Goal: Task Accomplishment & Management: Use online tool/utility

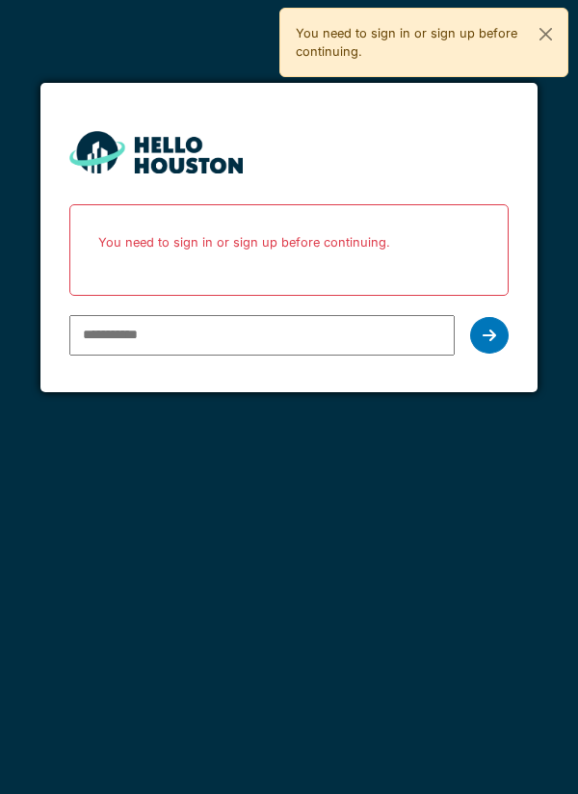
click at [107, 341] on input "email" at bounding box center [262, 335] width 386 height 40
type input "**********"
click at [487, 338] on icon at bounding box center [489, 335] width 13 height 15
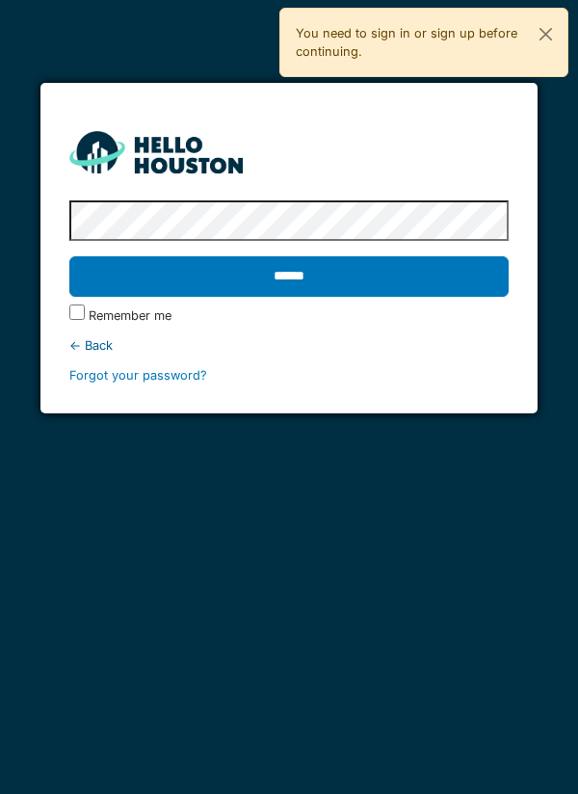
click at [92, 316] on label "Remember me" at bounding box center [130, 315] width 83 height 18
click at [437, 286] on input "******" at bounding box center [289, 276] width 440 height 40
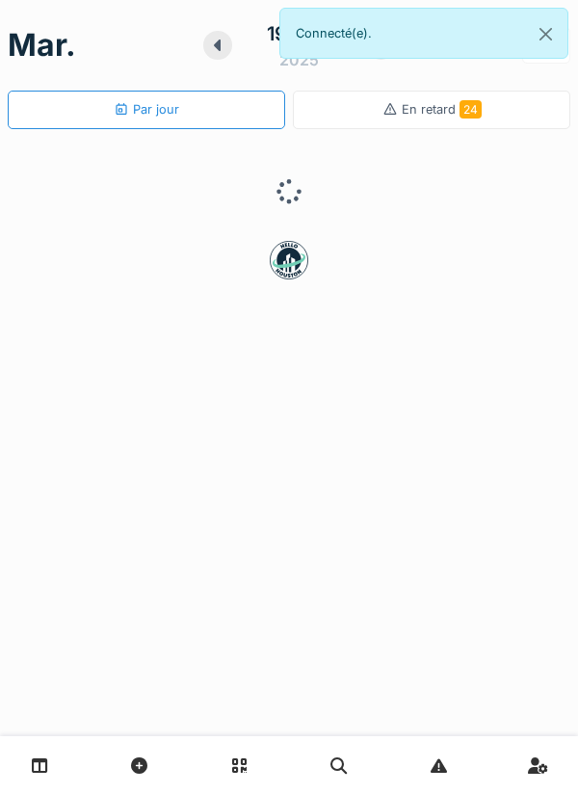
click at [7, 680] on div "[DATE] Par jour En retard 24" at bounding box center [289, 397] width 578 height 794
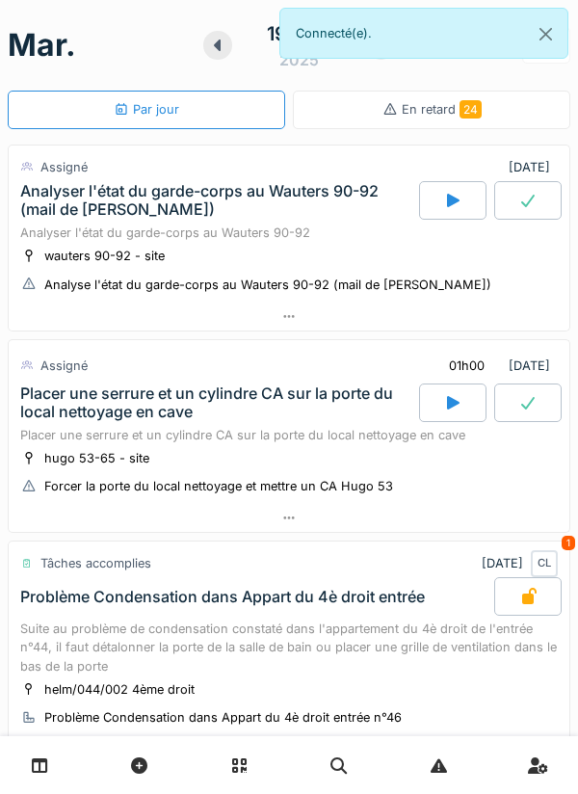
click at [298, 438] on div "Placer une serrure et un cylindre CA sur la porte du local nettoyage en cave" at bounding box center [289, 435] width 538 height 18
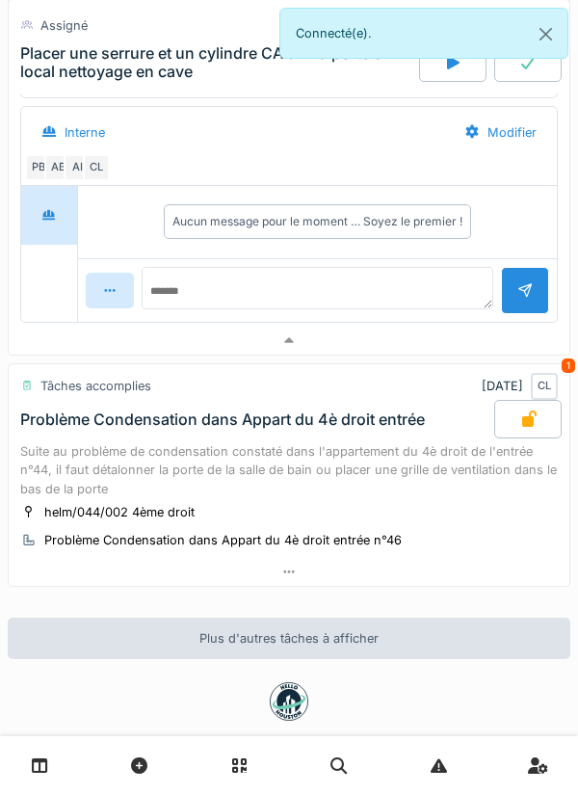
scroll to position [621, 0]
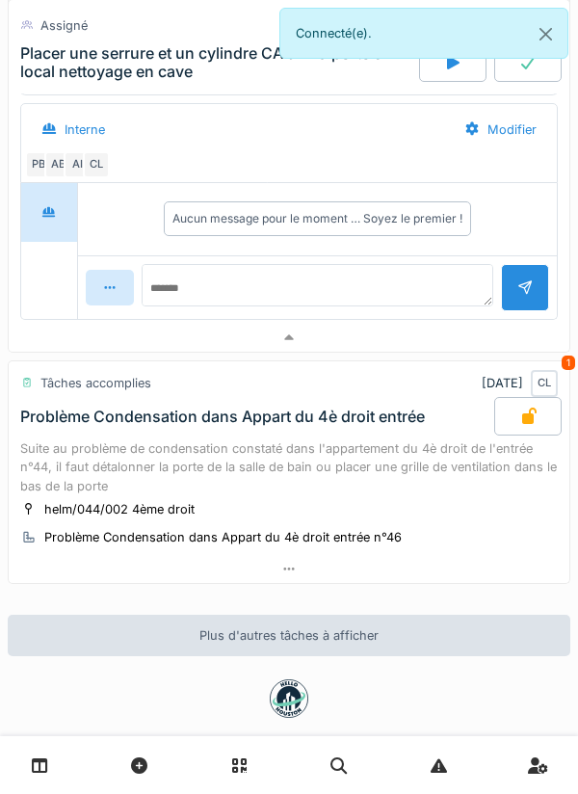
click at [427, 470] on div "Suite au problème de condensation constaté dans l'appartement du 4è droit de l'…" at bounding box center [289, 467] width 538 height 56
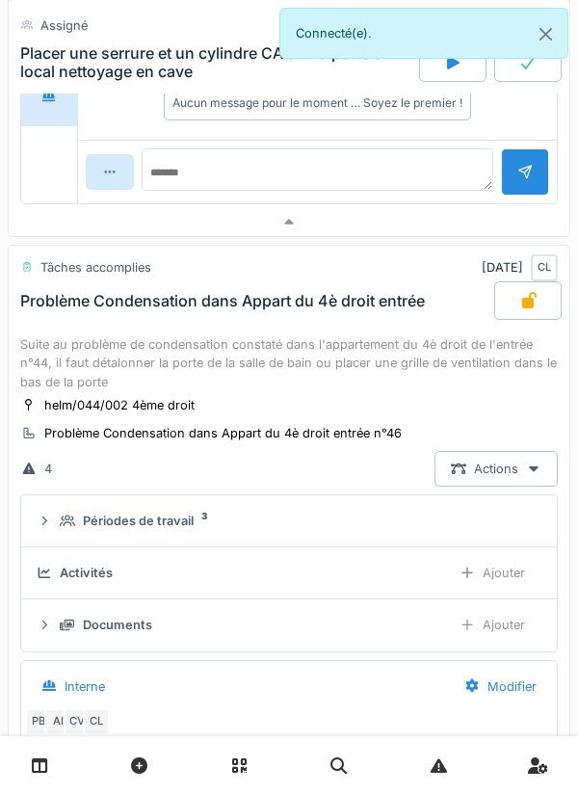
scroll to position [887, 0]
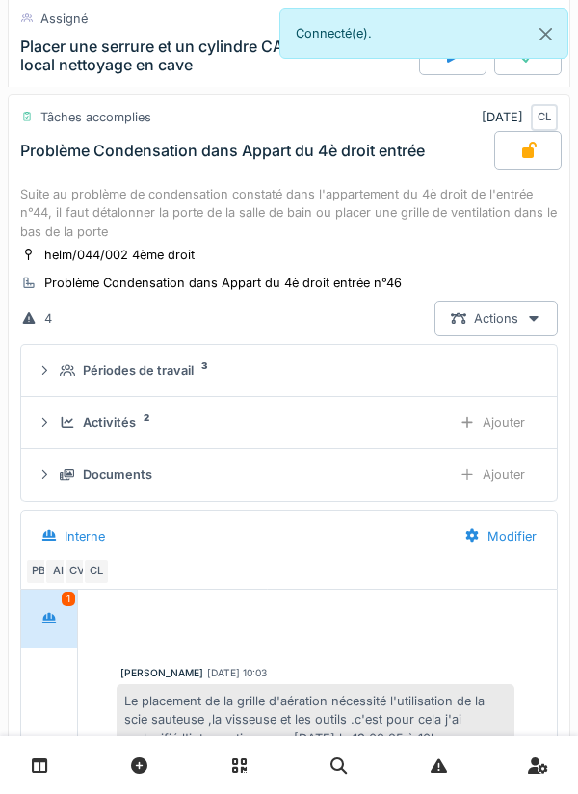
click at [388, 215] on div "Suite au problème de condensation constaté dans l'appartement du 4è droit de l'…" at bounding box center [289, 213] width 538 height 56
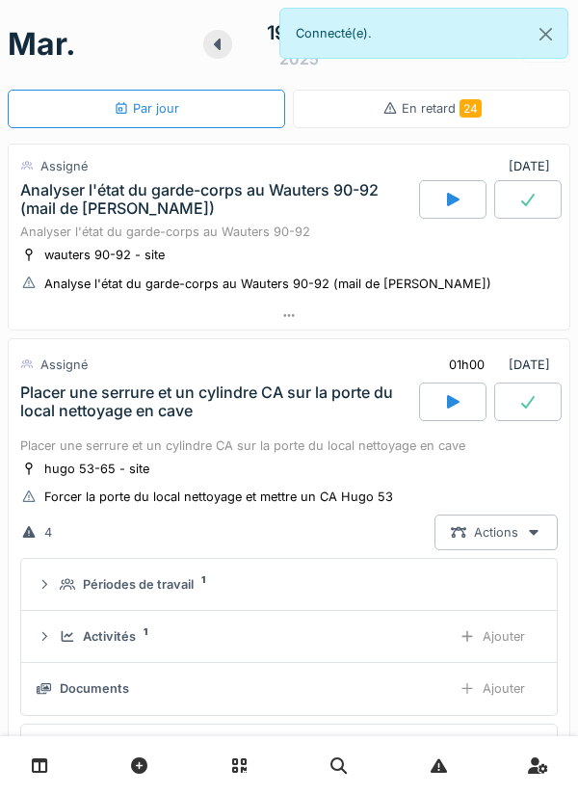
scroll to position [0, 0]
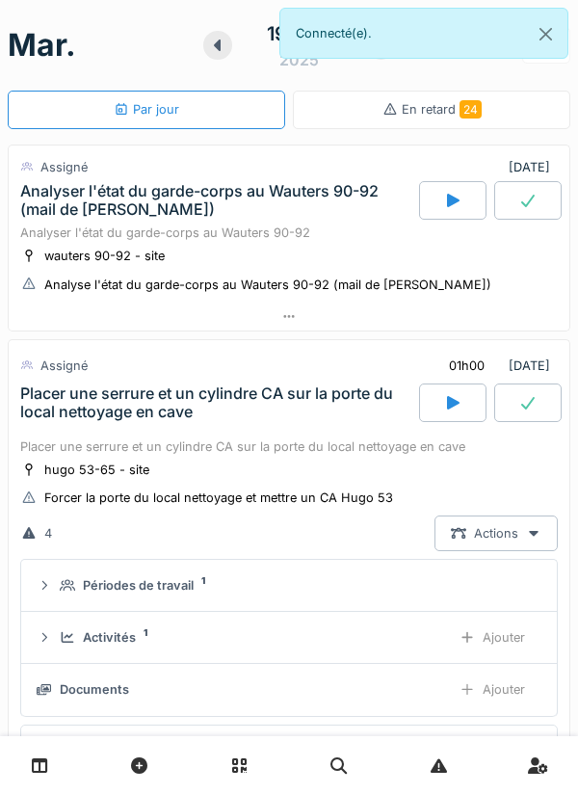
click at [349, 242] on div "Analyser l'état du garde-corps au Wauters 90-92" at bounding box center [289, 232] width 538 height 18
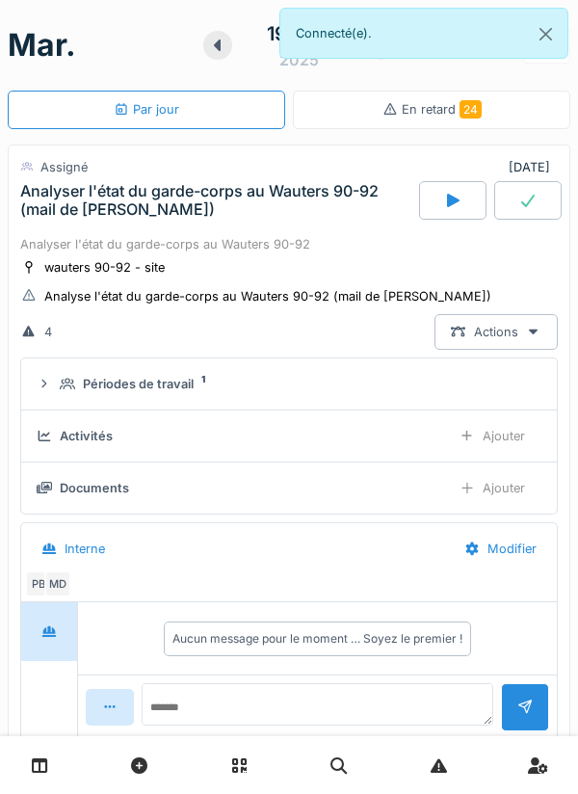
scroll to position [67, 0]
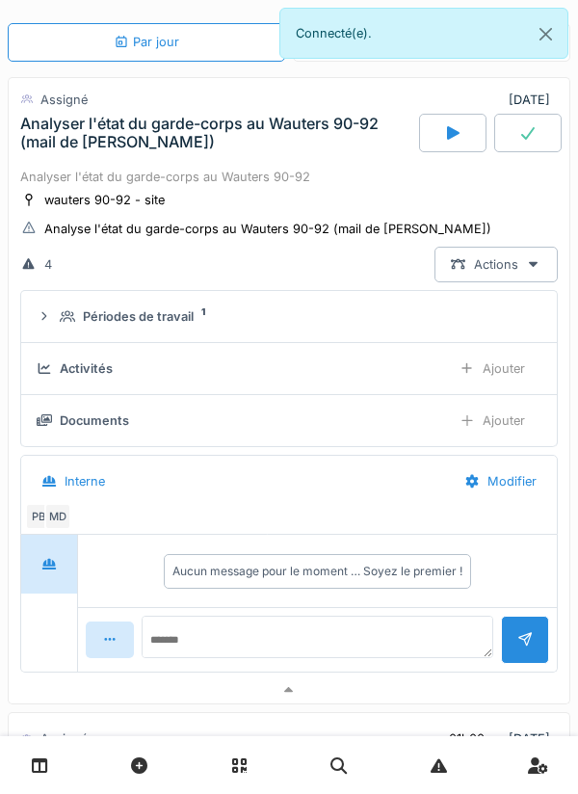
click at [62, 517] on div "MD" at bounding box center [57, 516] width 27 height 27
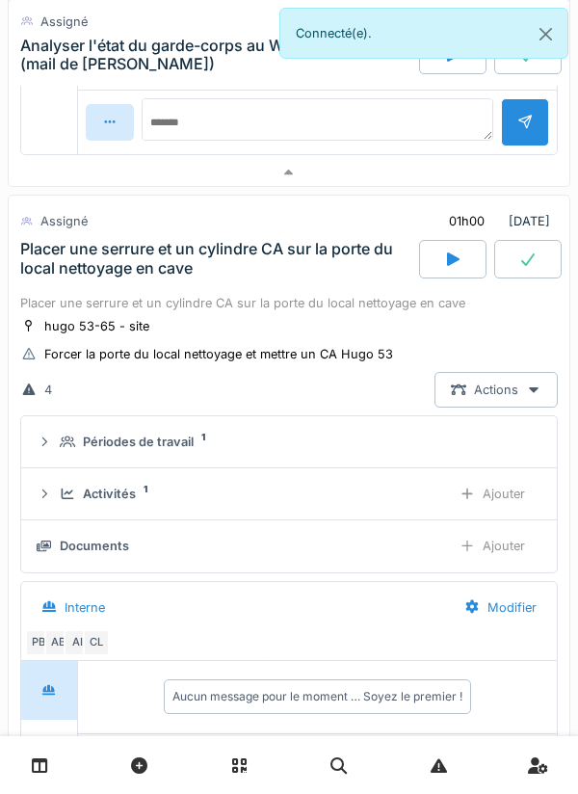
scroll to position [596, 0]
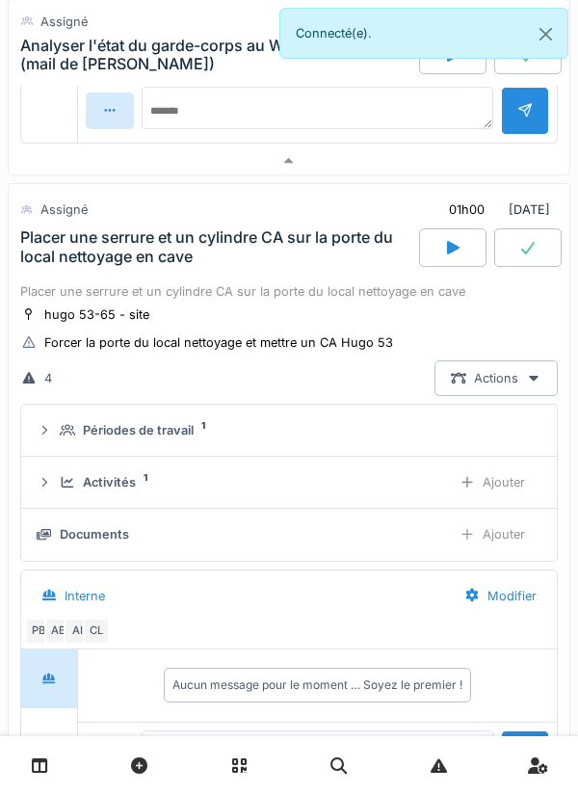
click at [101, 629] on div "CL" at bounding box center [96, 630] width 27 height 27
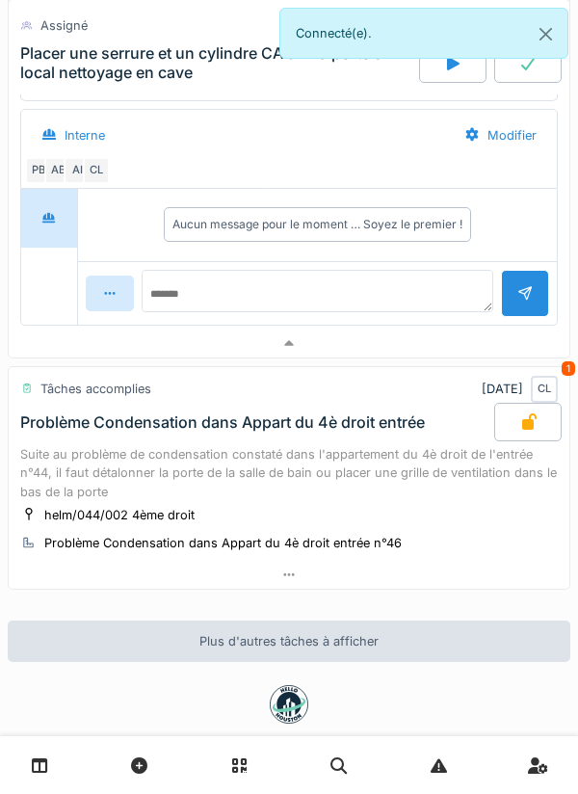
scroll to position [1091, 0]
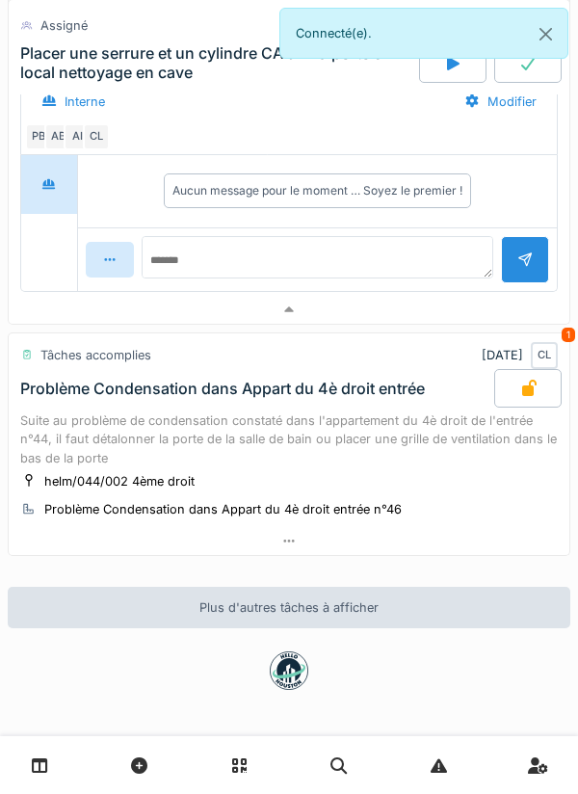
click at [145, 434] on div "Suite au problème de condensation constaté dans l'appartement du 4è droit de l'…" at bounding box center [289, 439] width 538 height 56
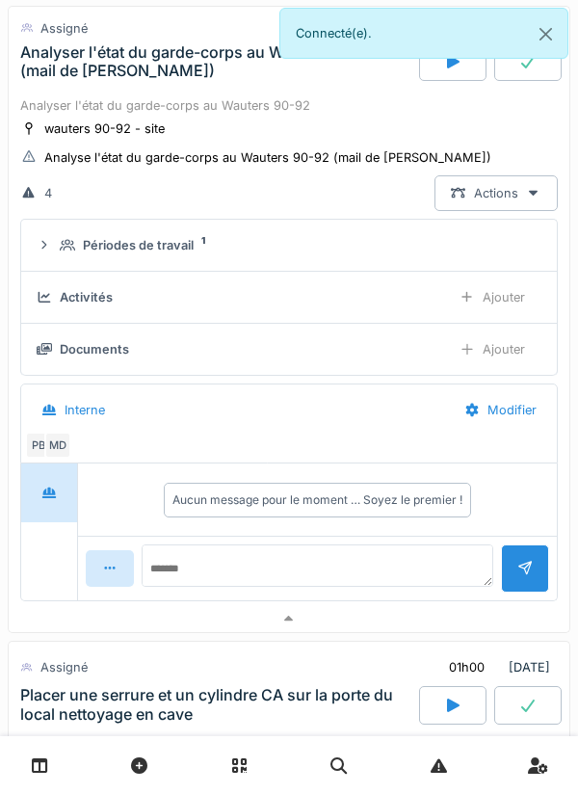
scroll to position [0, 0]
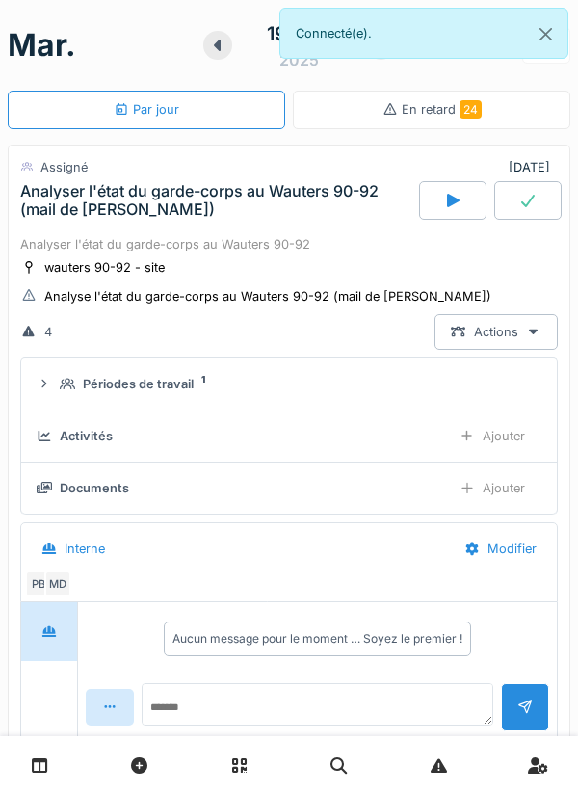
click at [178, 247] on div "Analyser l'état du garde-corps au Wauters 90-92" at bounding box center [289, 244] width 538 height 18
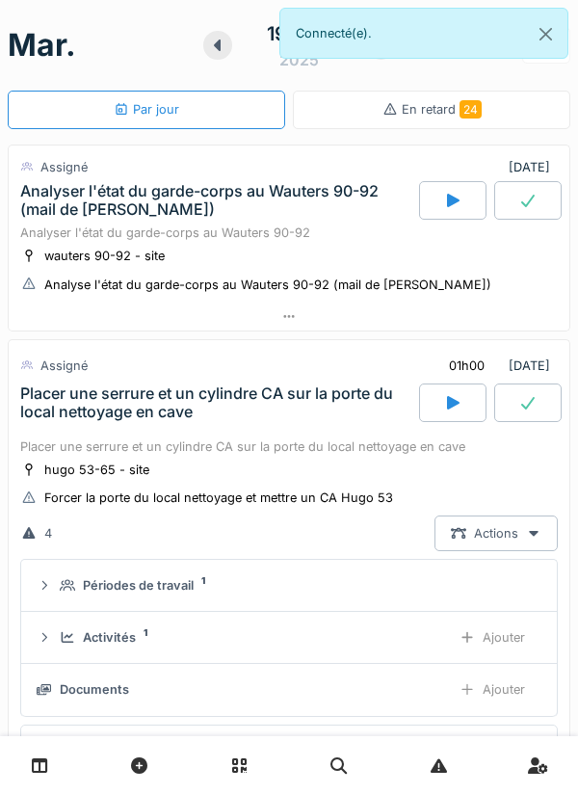
click at [99, 249] on div "wauters 90-92 - site" at bounding box center [104, 256] width 120 height 18
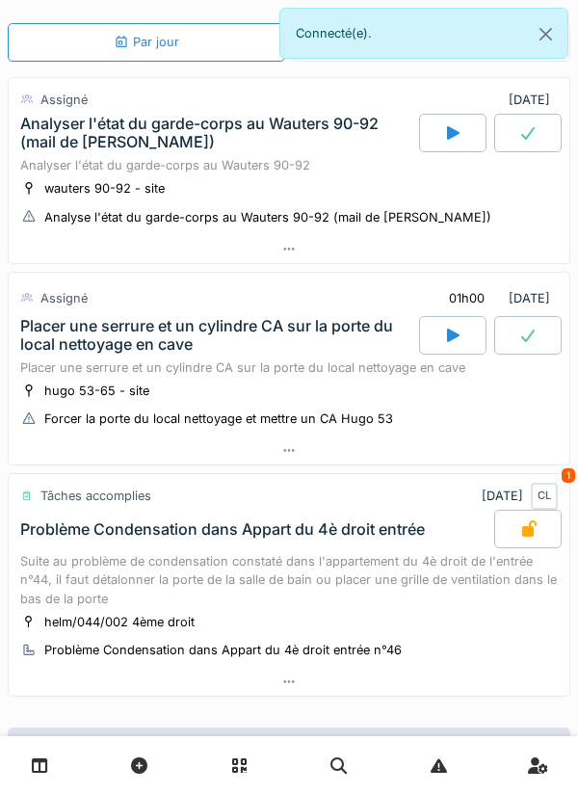
scroll to position [63, 0]
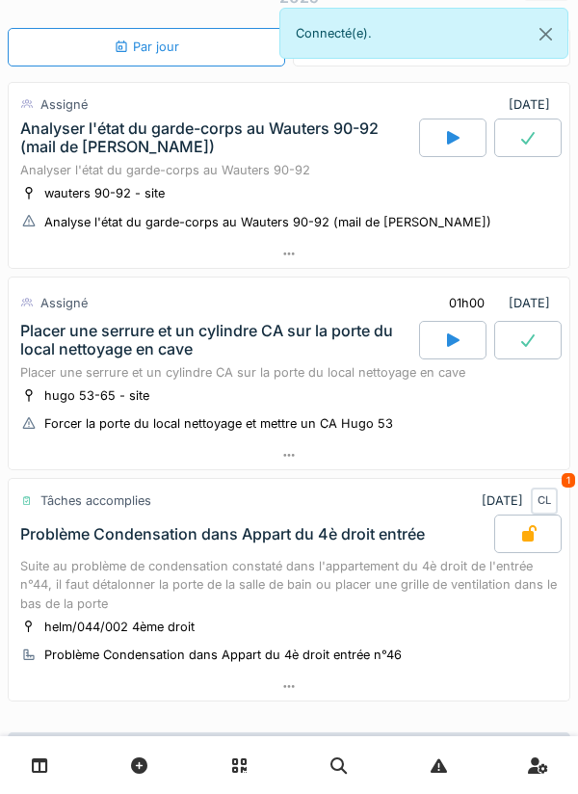
click at [224, 153] on div "Analyser l'état du garde-corps au Wauters 90-92 (mail de [PERSON_NAME])" at bounding box center [217, 137] width 395 height 37
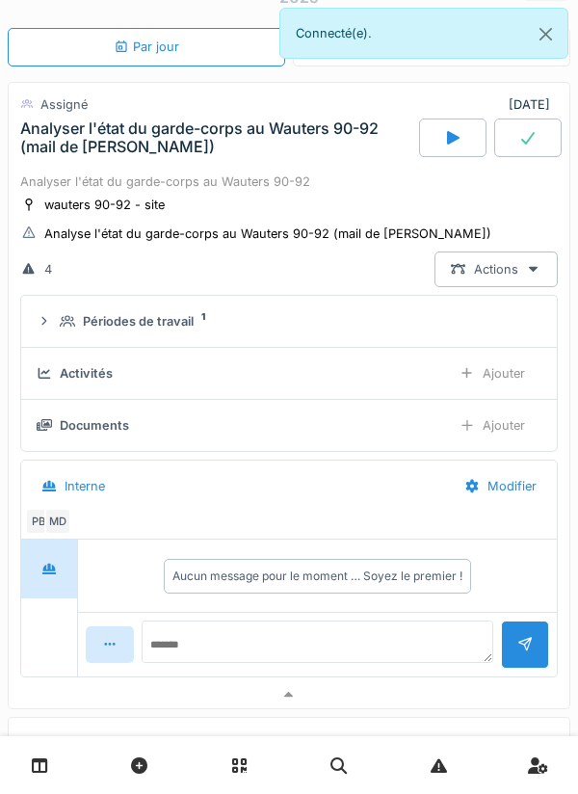
scroll to position [67, 0]
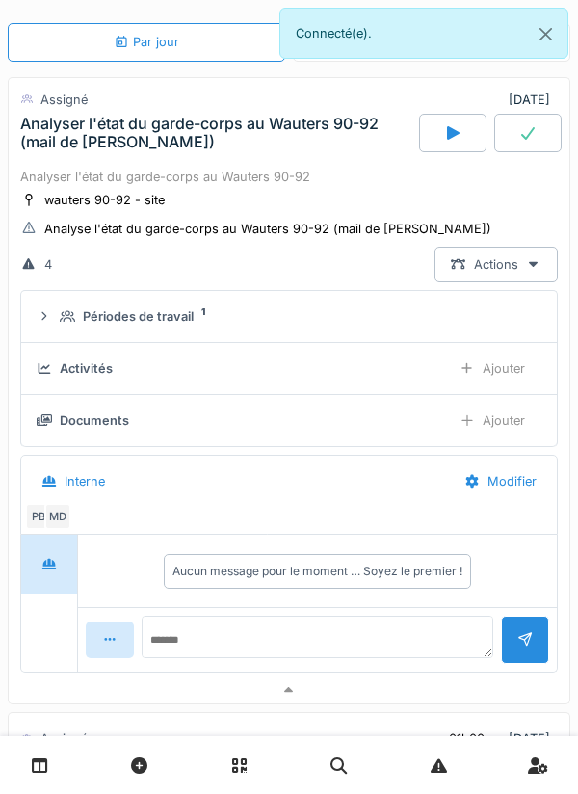
click at [111, 320] on div "Périodes de travail" at bounding box center [138, 316] width 111 height 18
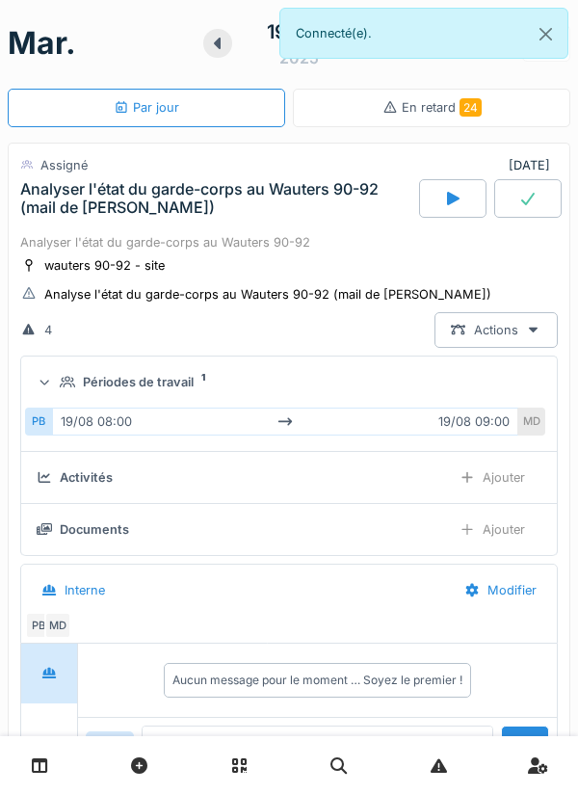
scroll to position [0, 0]
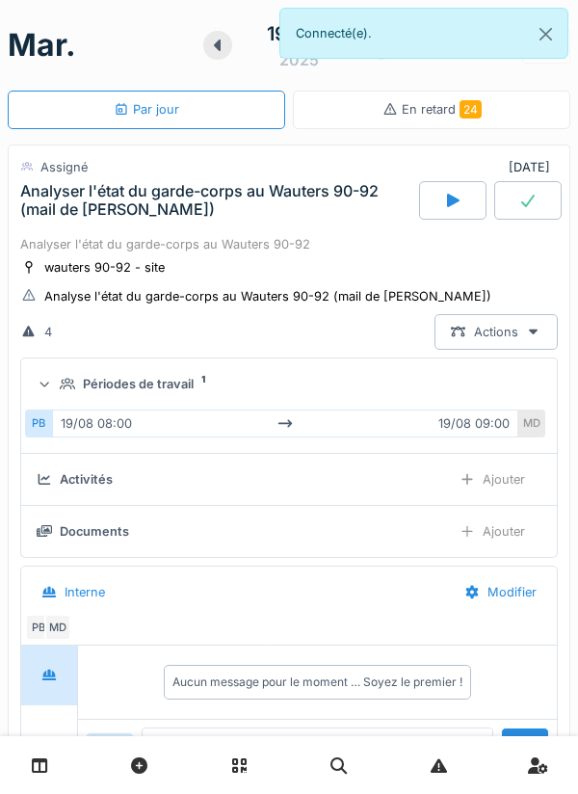
click at [466, 195] on div at bounding box center [452, 200] width 67 height 39
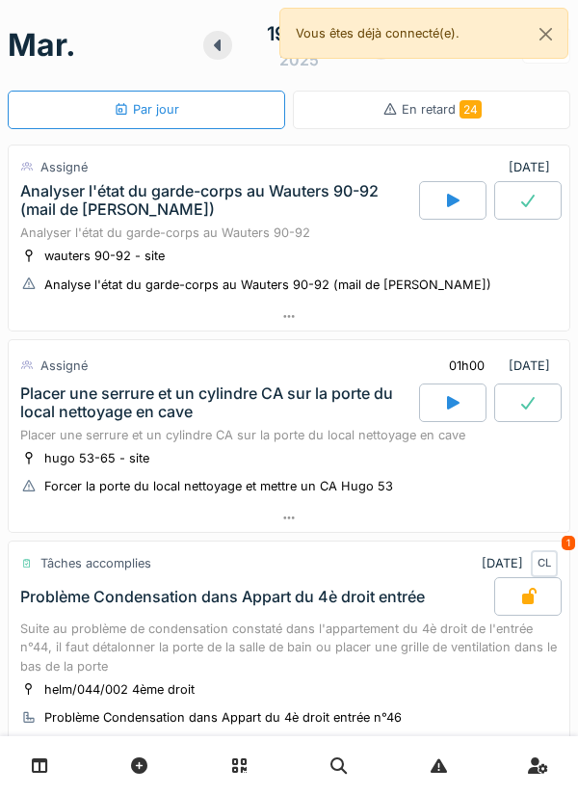
click at [447, 217] on div at bounding box center [452, 200] width 67 height 39
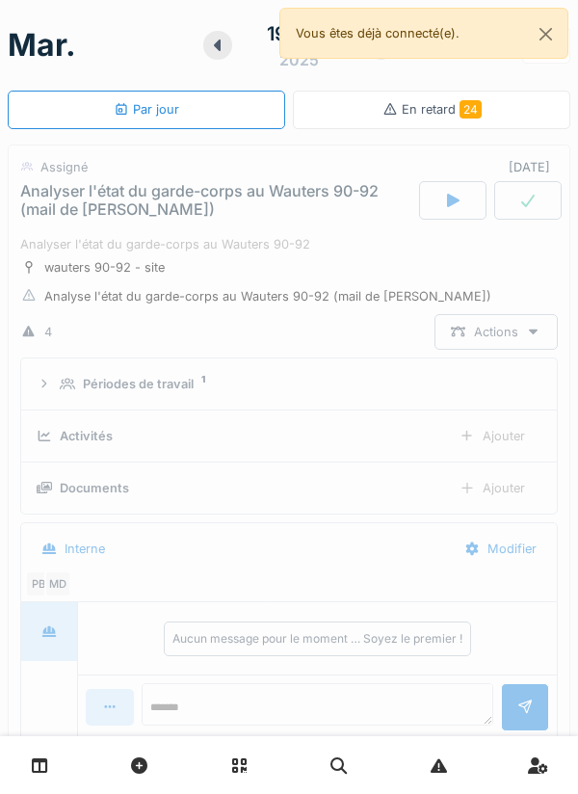
scroll to position [67, 0]
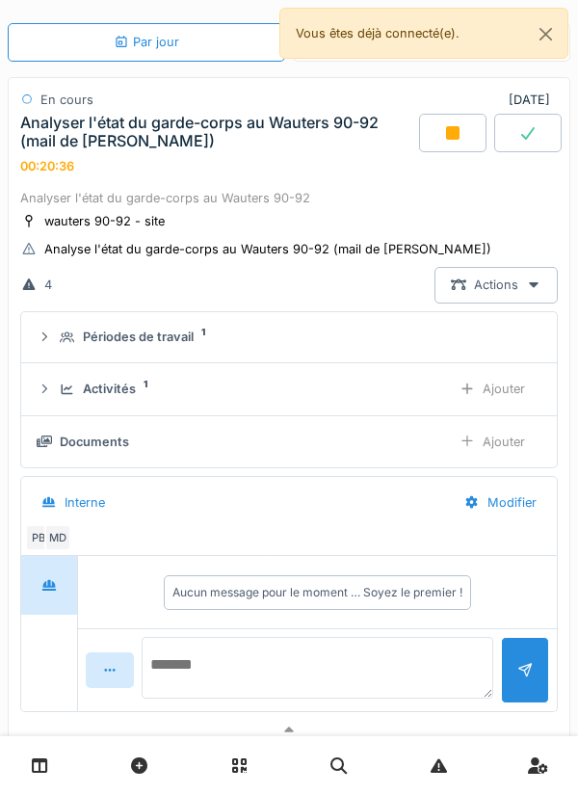
click at [337, 661] on textarea at bounding box center [318, 668] width 352 height 62
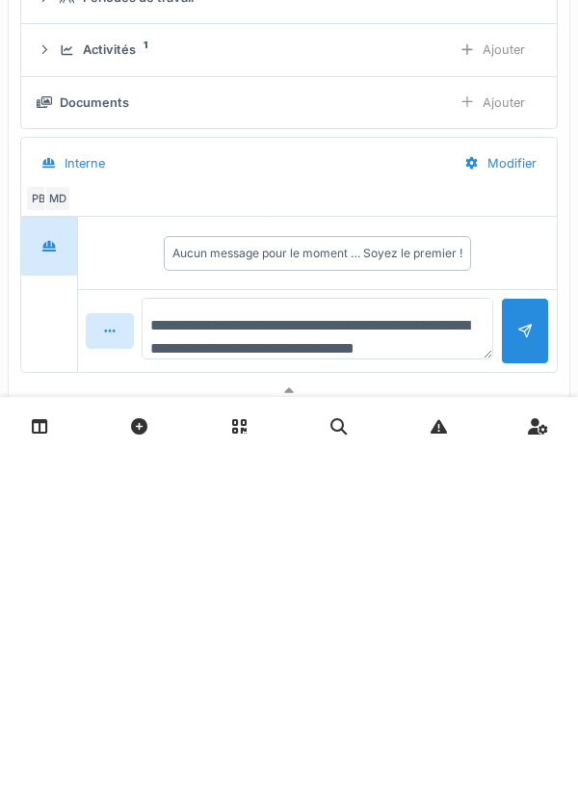
scroll to position [22, 0]
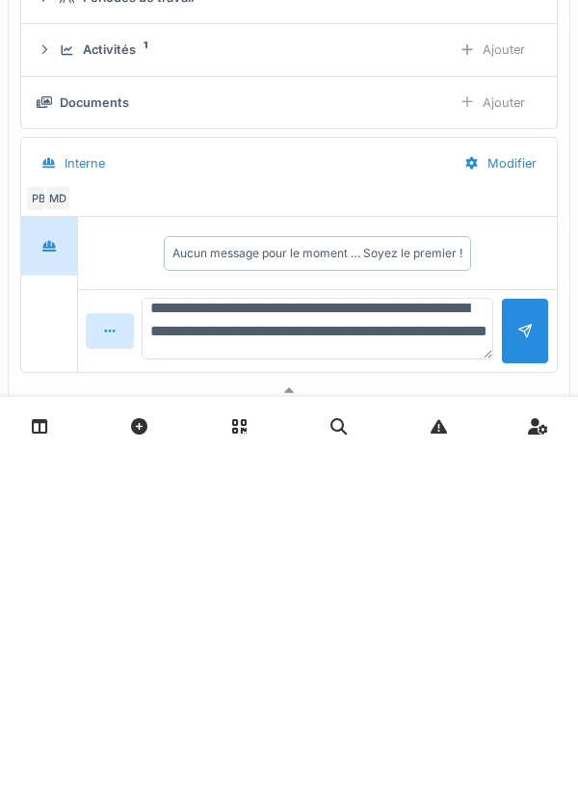
type textarea "**********"
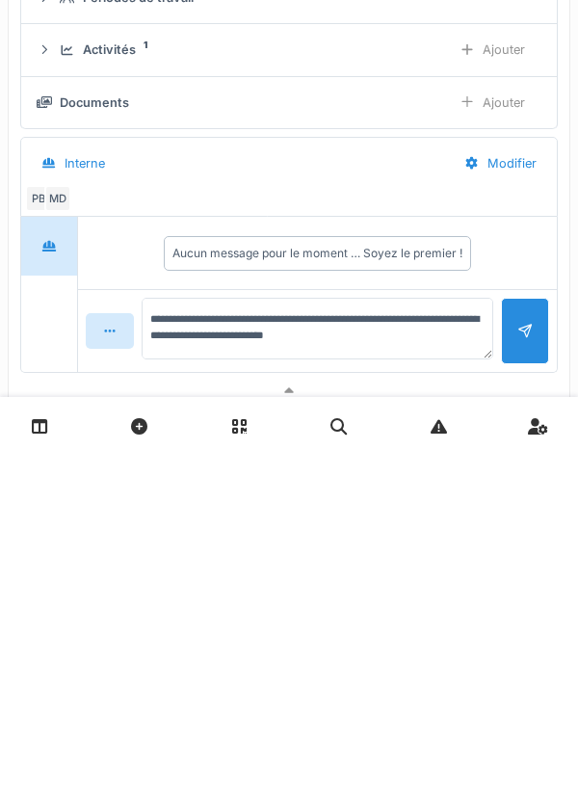
click at [519, 674] on div at bounding box center [524, 670] width 15 height 18
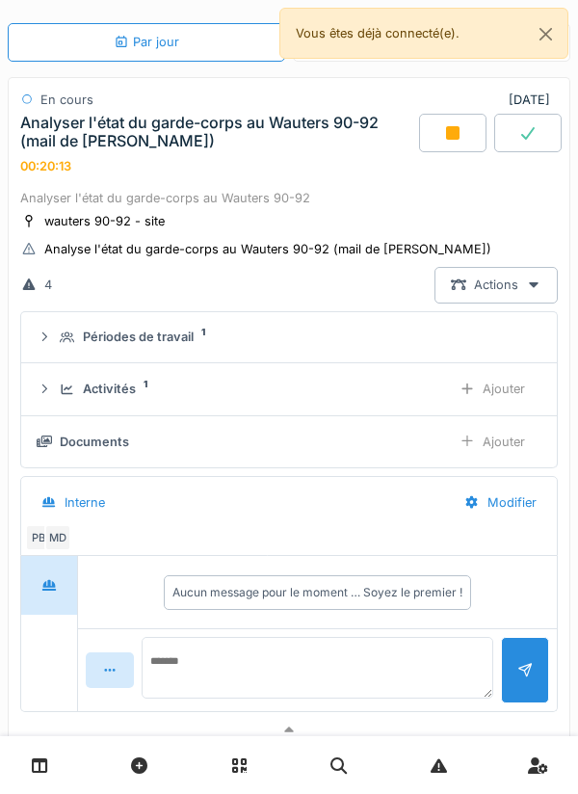
scroll to position [0, 0]
click at [488, 444] on div "Ajouter" at bounding box center [492, 442] width 98 height 36
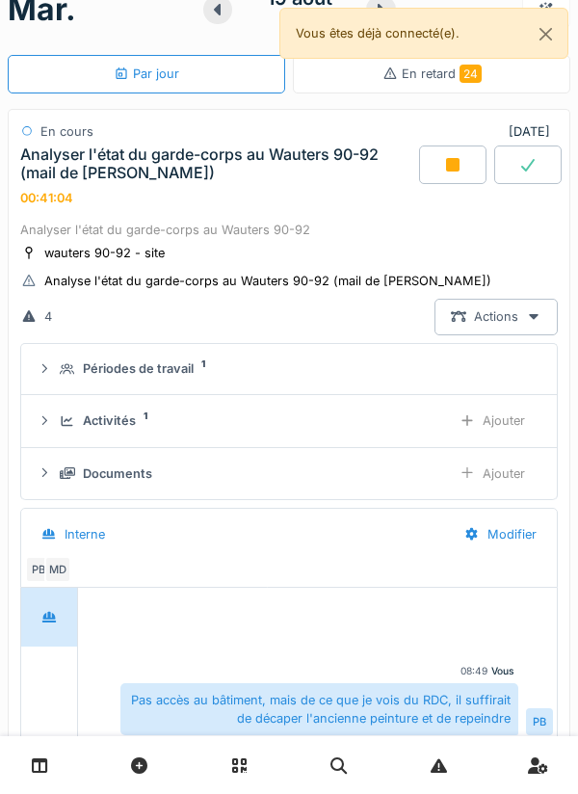
scroll to position [27, 0]
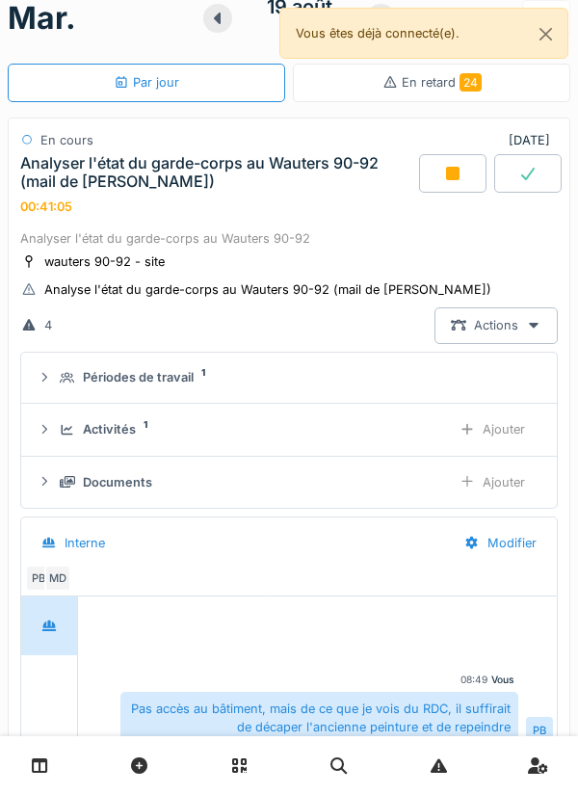
click at [450, 181] on div at bounding box center [452, 173] width 67 height 39
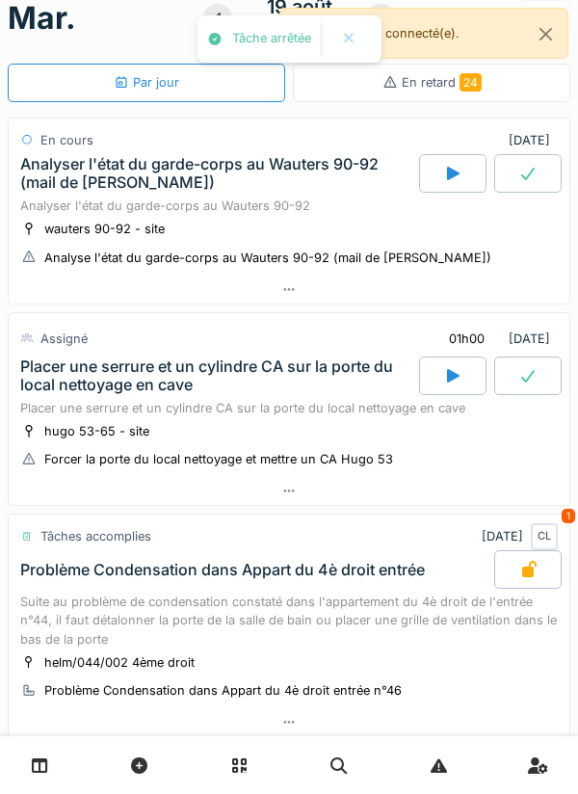
click at [336, 215] on div "Analyser l'état du garde-corps au Wauters 90-92" at bounding box center [289, 206] width 538 height 18
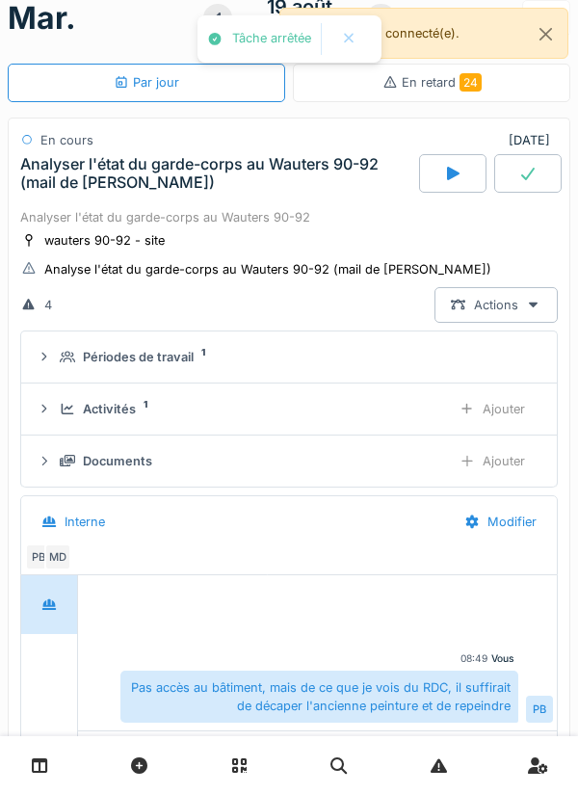
scroll to position [67, 0]
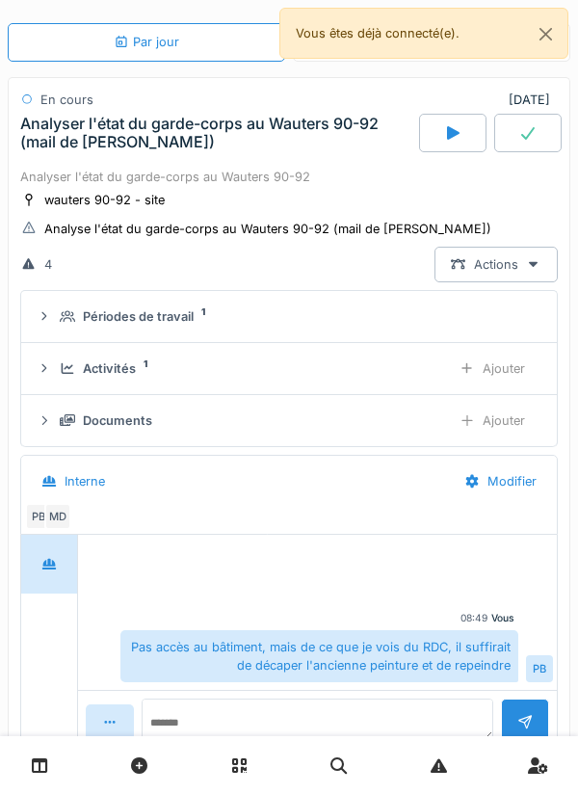
click at [486, 424] on div "Ajouter" at bounding box center [492, 421] width 98 height 36
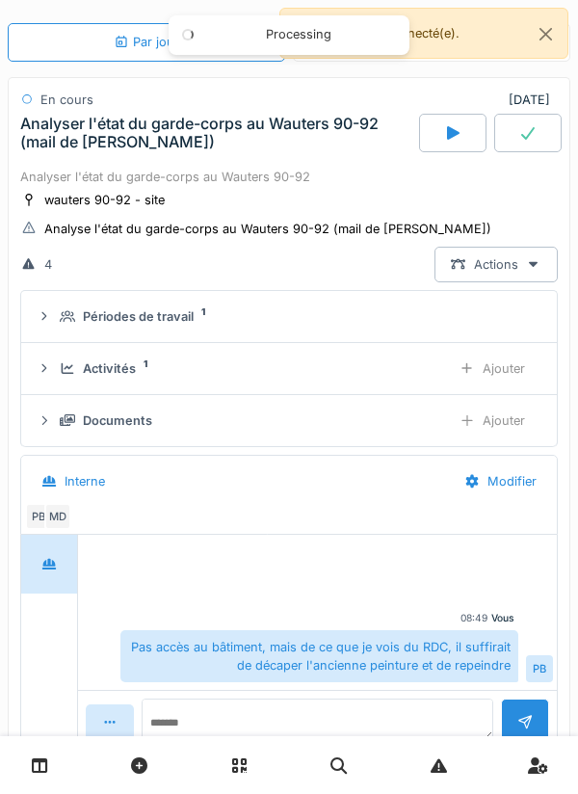
click at [506, 426] on div "Ajouter" at bounding box center [492, 421] width 98 height 36
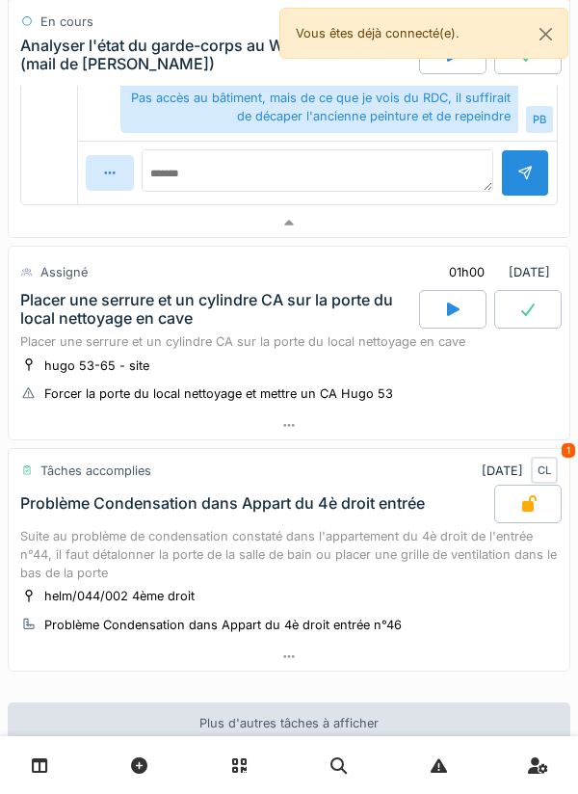
scroll to position [618, 0]
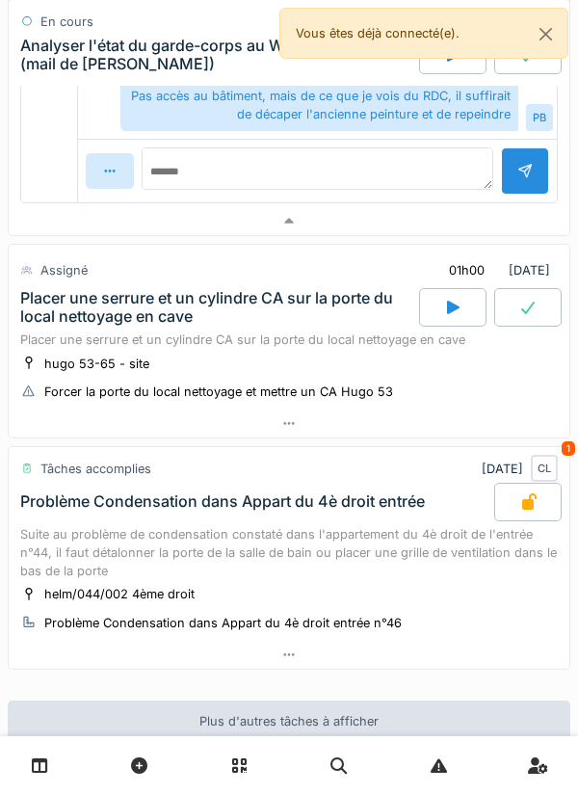
click at [466, 317] on div at bounding box center [452, 307] width 67 height 39
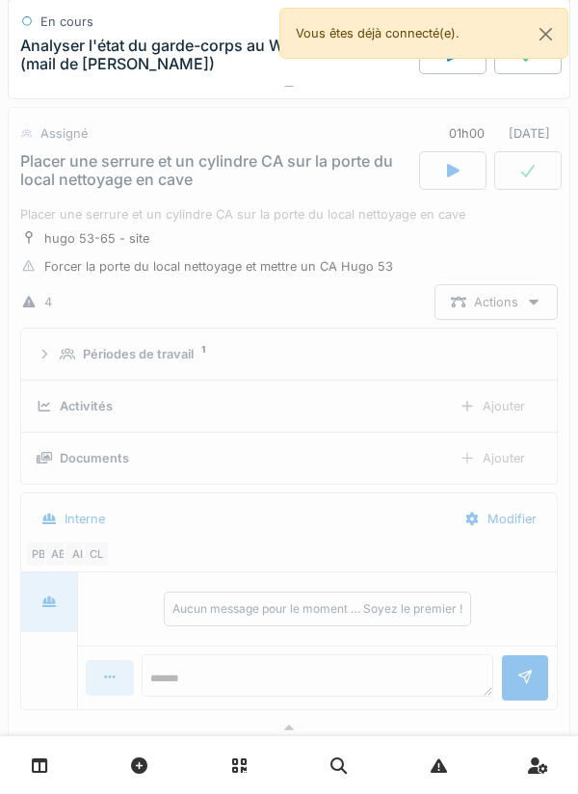
scroll to position [786, 0]
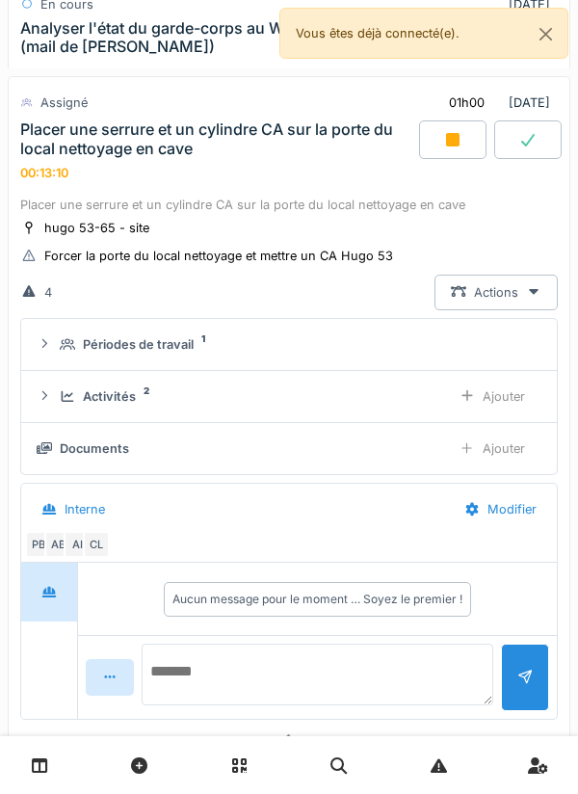
click at [324, 673] on textarea at bounding box center [318, 674] width 352 height 62
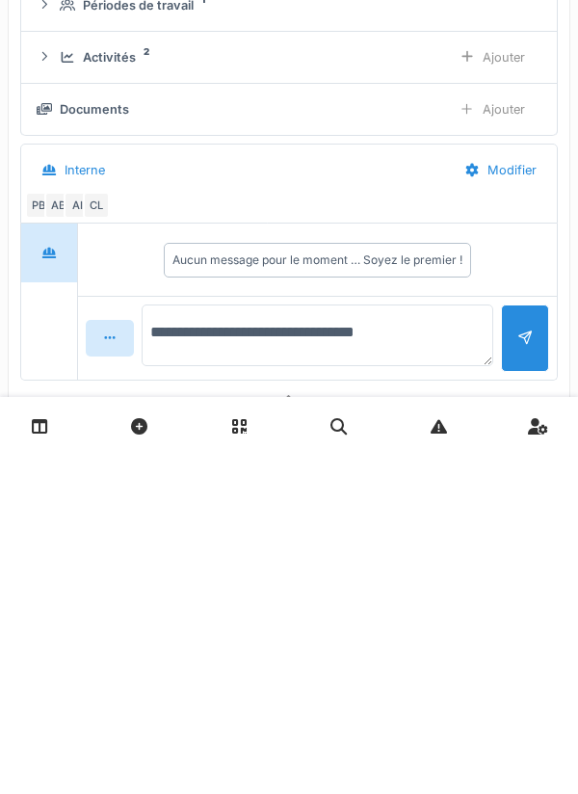
click at [319, 676] on textarea "**********" at bounding box center [318, 674] width 352 height 62
click at [346, 675] on textarea "**********" at bounding box center [318, 674] width 352 height 62
click at [340, 671] on textarea "**********" at bounding box center [318, 674] width 352 height 62
click at [341, 676] on textarea "**********" at bounding box center [318, 674] width 352 height 62
type textarea "**********"
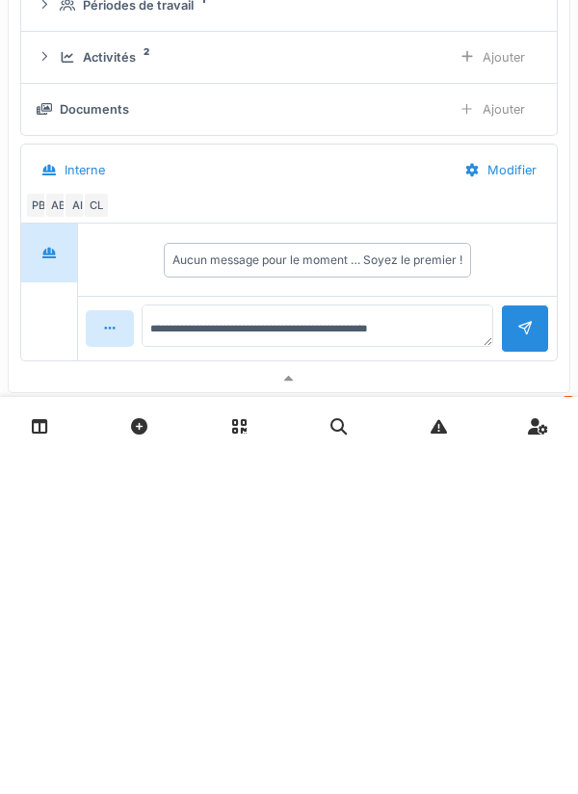
click at [520, 672] on div at bounding box center [524, 667] width 15 height 18
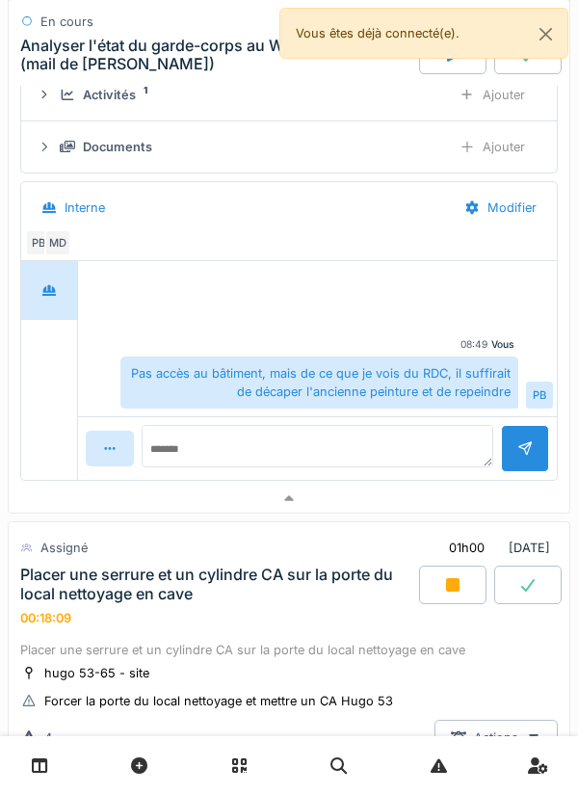
scroll to position [359, 0]
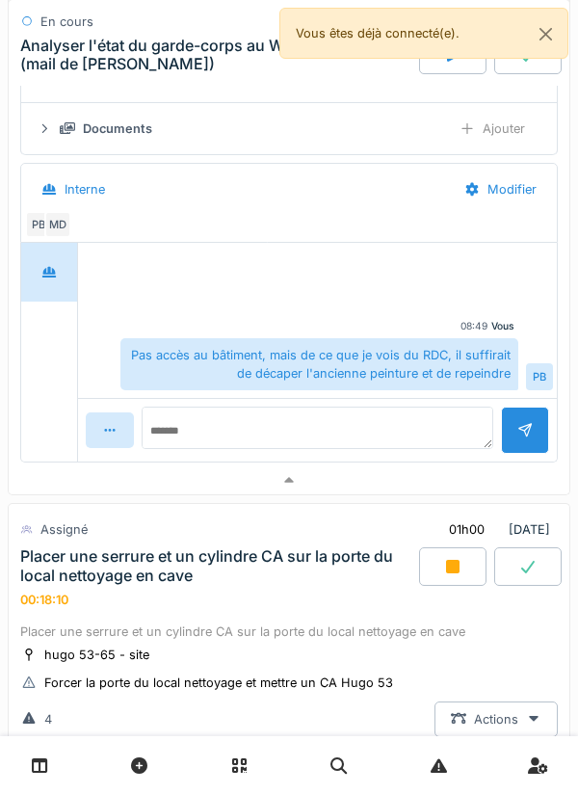
click at [447, 572] on icon at bounding box center [452, 566] width 13 height 13
